Goal: Contribute content

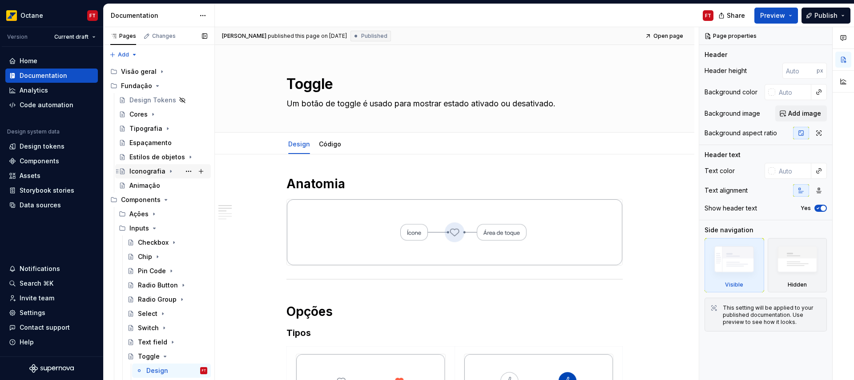
click at [143, 174] on div "Iconografia" at bounding box center [148, 171] width 36 height 9
type textarea "*"
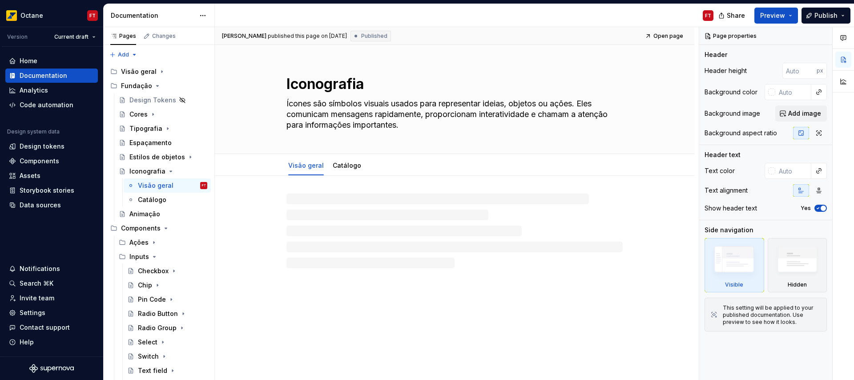
type textarea "*"
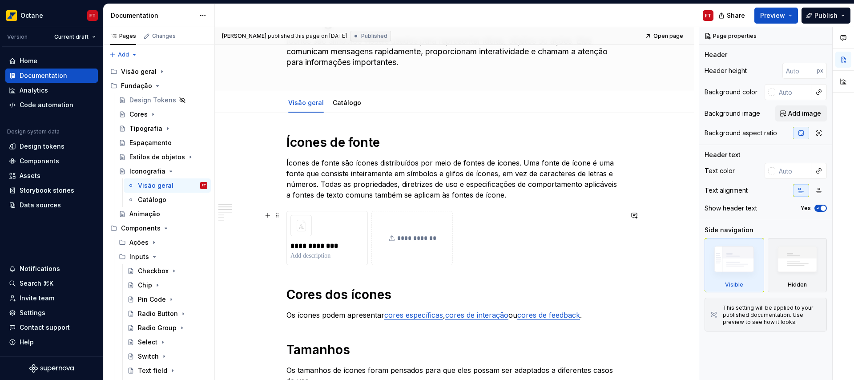
scroll to position [168, 0]
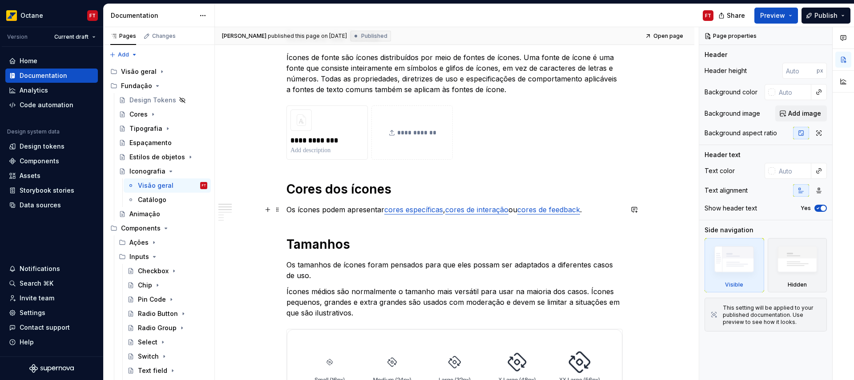
click at [517, 210] on p "Os ícones podem apresentar cores específicas , cores de interação ou cores de f…" at bounding box center [455, 209] width 336 height 11
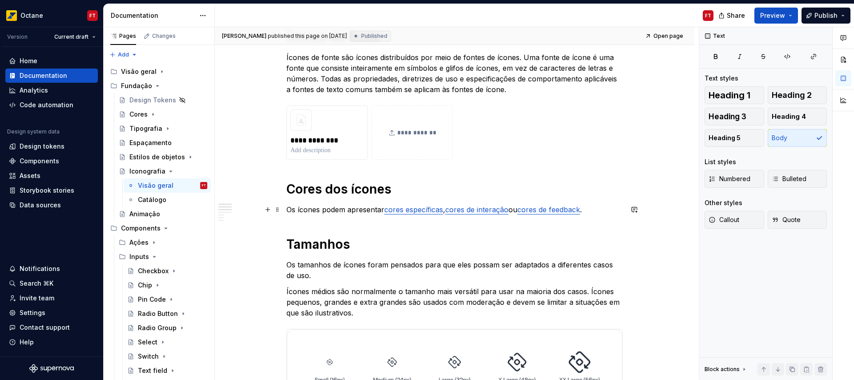
click at [517, 210] on p "Os ícones podem apresentar cores específicas , cores de interação ou cores de f…" at bounding box center [455, 209] width 336 height 11
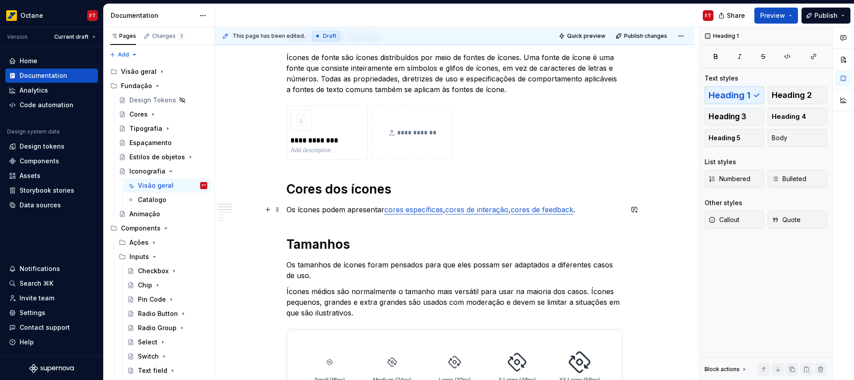
click at [580, 210] on p "Os ícones podem apresentar cores específicas , cores de interação , cores de fe…" at bounding box center [455, 209] width 336 height 11
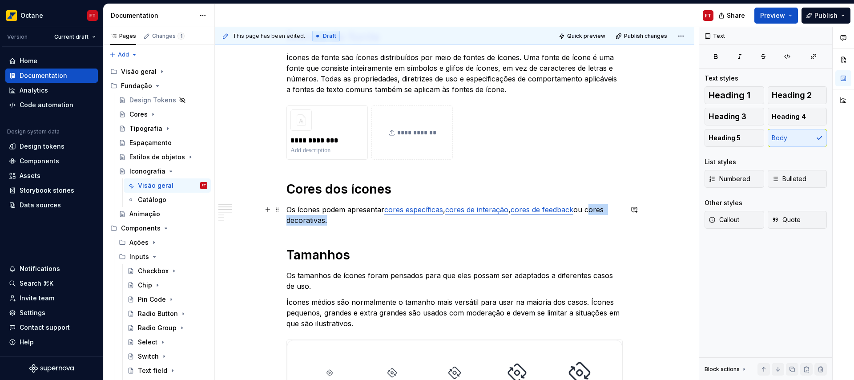
click at [591, 209] on p "Os ícones podem apresentar cores específicas , cores de interação , cores de fe…" at bounding box center [455, 214] width 336 height 21
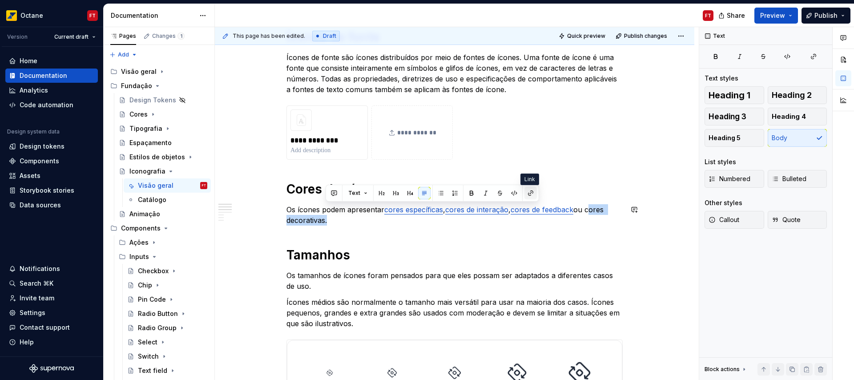
click at [527, 196] on button "button" at bounding box center [531, 193] width 12 height 12
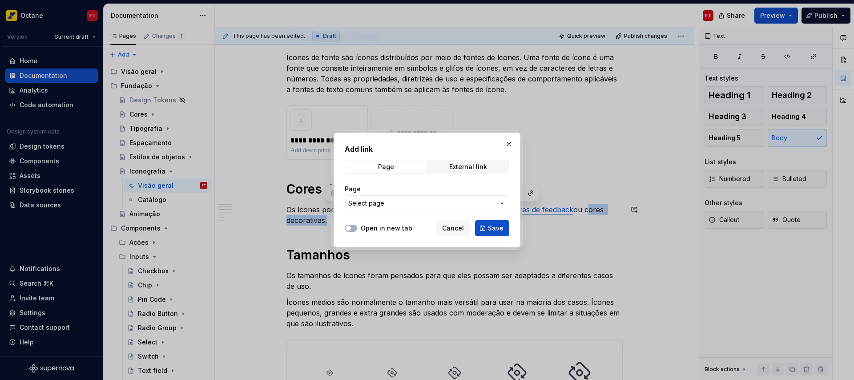
click at [385, 207] on span "Select page" at bounding box center [421, 203] width 147 height 9
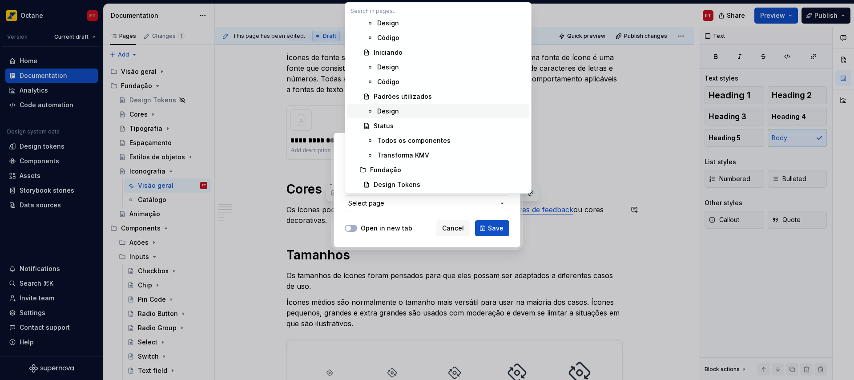
scroll to position [213, 0]
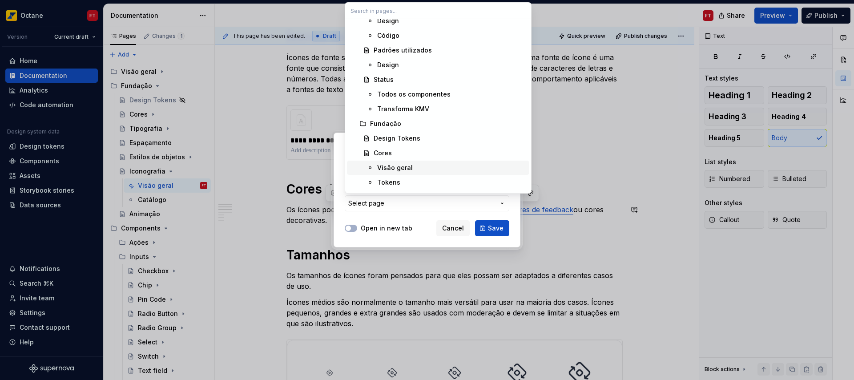
click at [412, 168] on div "Visão geral" at bounding box center [451, 167] width 149 height 9
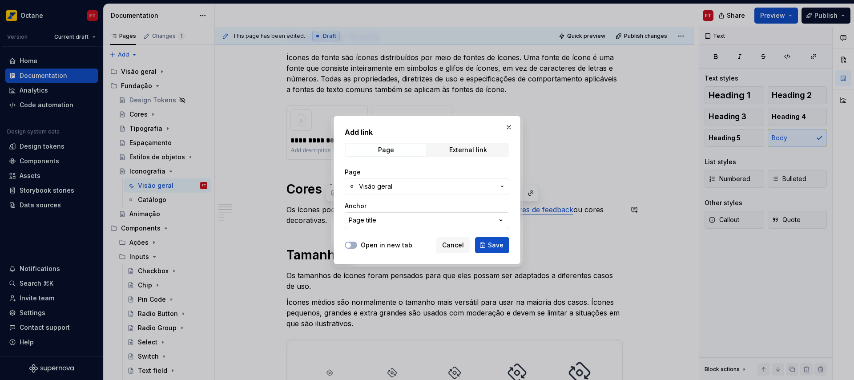
click at [378, 222] on button "Page title" at bounding box center [427, 220] width 165 height 16
click at [395, 219] on div "Add link Page External link Page Visão geral Anchor Page title Open in new tab …" at bounding box center [427, 190] width 854 height 380
click at [394, 186] on span "Visão geral" at bounding box center [427, 186] width 136 height 9
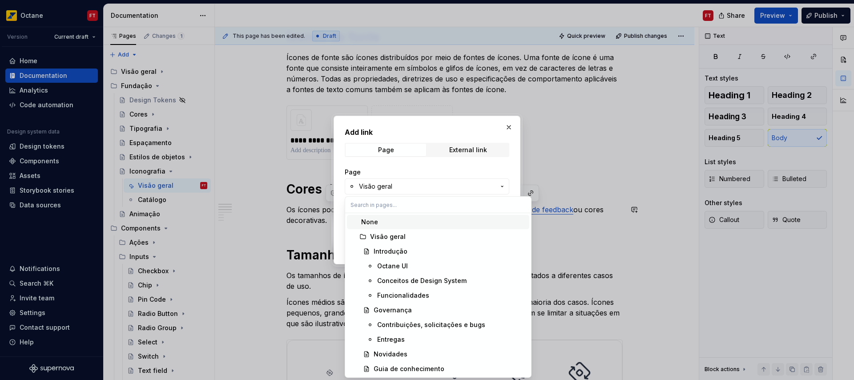
click at [402, 188] on div "Add link Page External link Page Visão geral Anchor Page title Open in new tab …" at bounding box center [427, 190] width 854 height 380
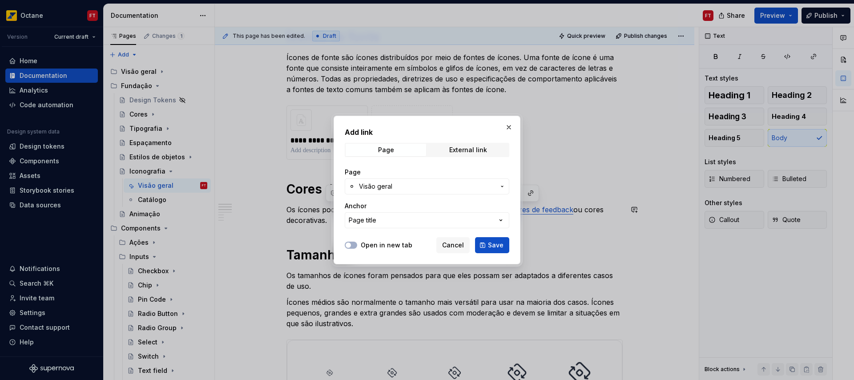
click at [401, 189] on span "Visão geral" at bounding box center [427, 186] width 136 height 9
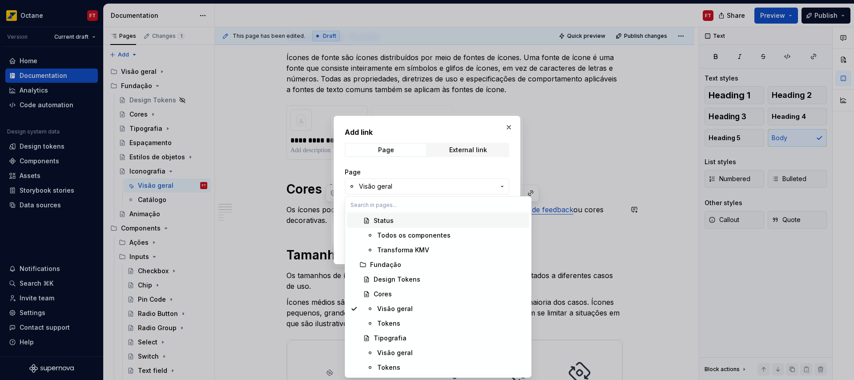
scroll to position [268, 0]
click at [403, 322] on div "Tokens" at bounding box center [451, 320] width 149 height 9
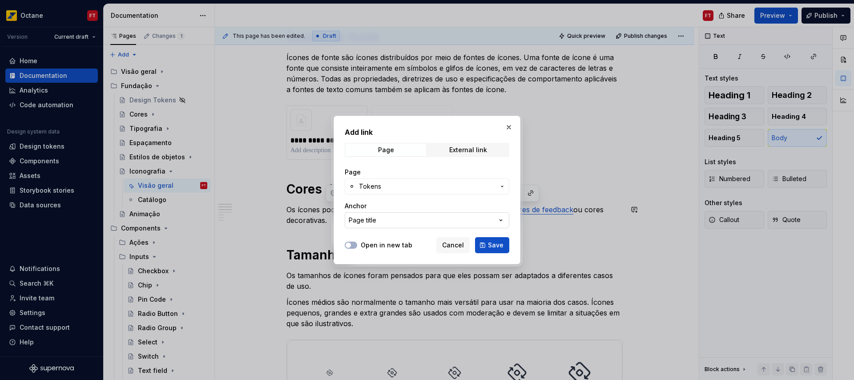
click at [375, 221] on div "Page title" at bounding box center [363, 220] width 28 height 9
click at [396, 219] on div "Add link Page External link Page Tokens Anchor Page title Open in new tab Cance…" at bounding box center [427, 190] width 854 height 380
click at [457, 245] on span "Cancel" at bounding box center [453, 245] width 22 height 9
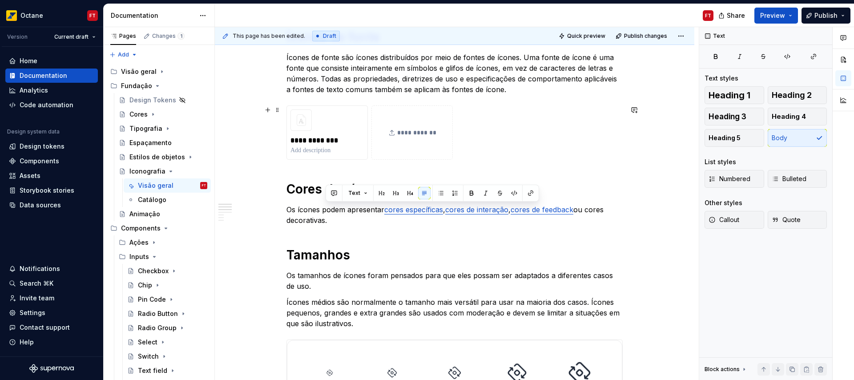
click at [611, 141] on div "**********" at bounding box center [455, 132] width 336 height 54
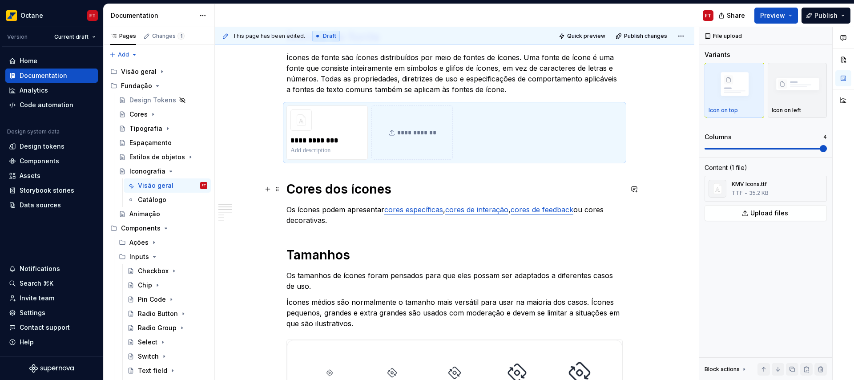
click at [492, 188] on h1 "Cores dos ícones" at bounding box center [455, 189] width 336 height 16
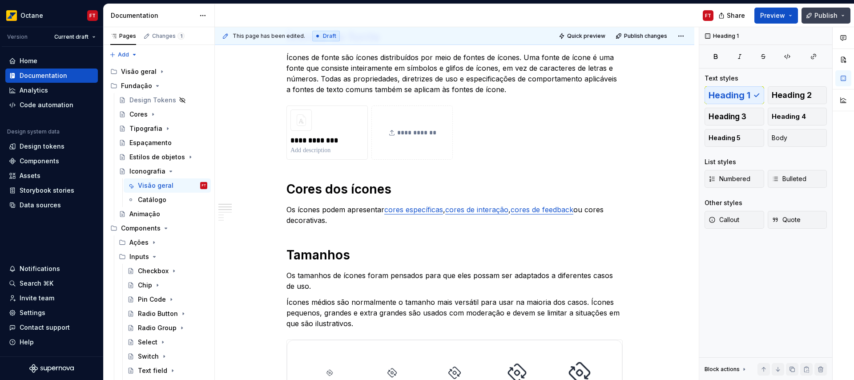
click at [826, 17] on span "Publish" at bounding box center [826, 15] width 23 height 9
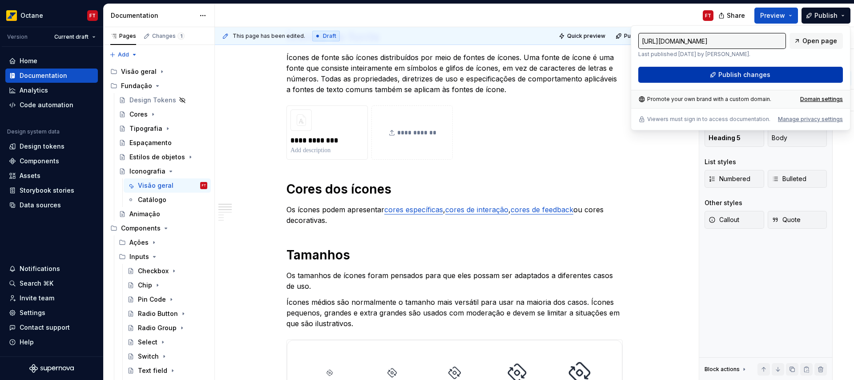
click at [711, 74] on button "Publish changes" at bounding box center [741, 75] width 205 height 16
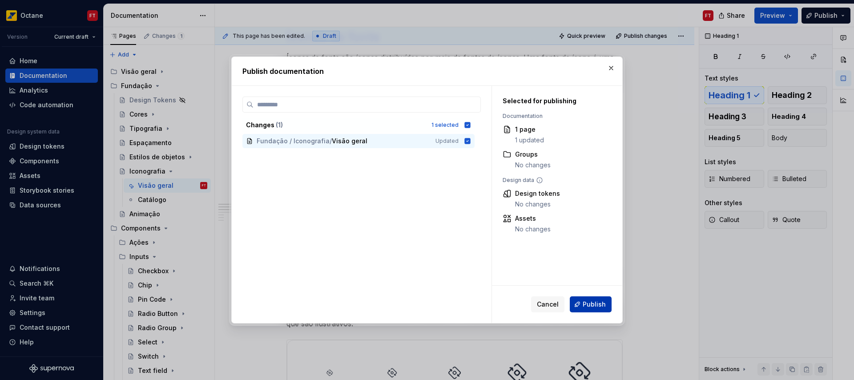
click at [589, 307] on span "Publish" at bounding box center [594, 304] width 23 height 9
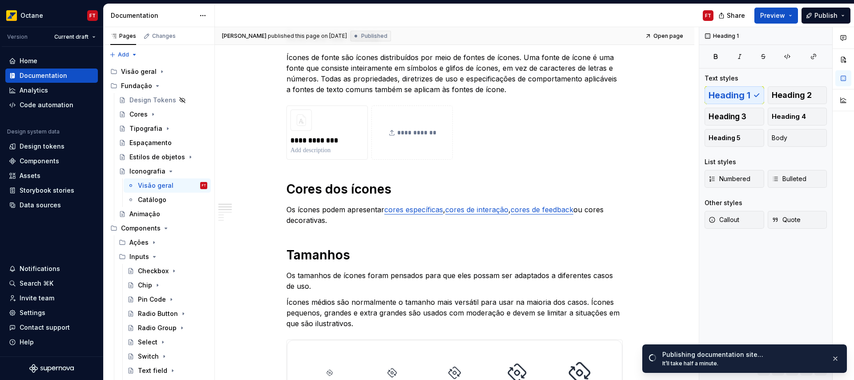
type textarea "*"
